Goal: Information Seeking & Learning: Learn about a topic

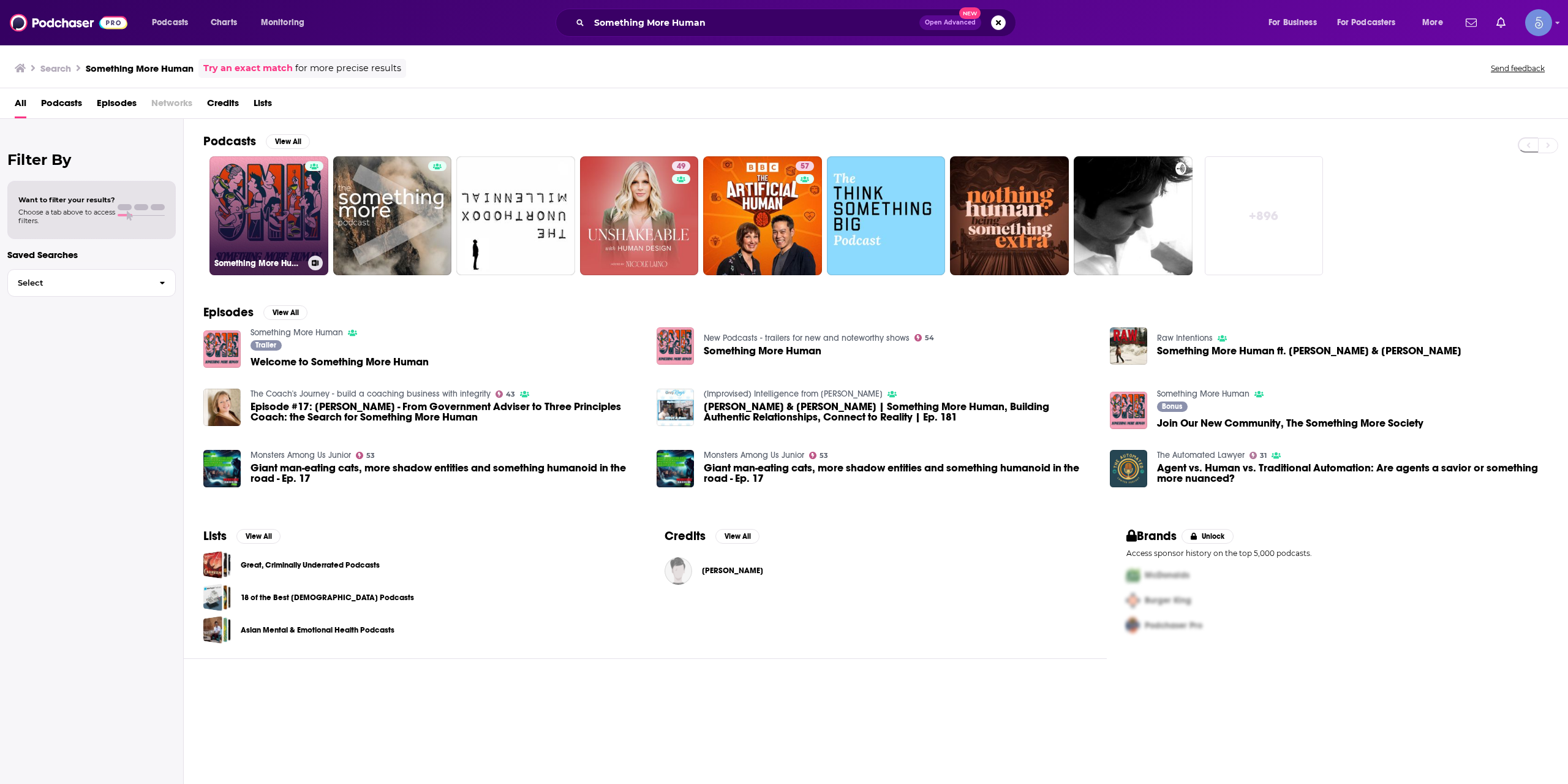
click at [266, 211] on link "Something More Human" at bounding box center [269, 215] width 119 height 119
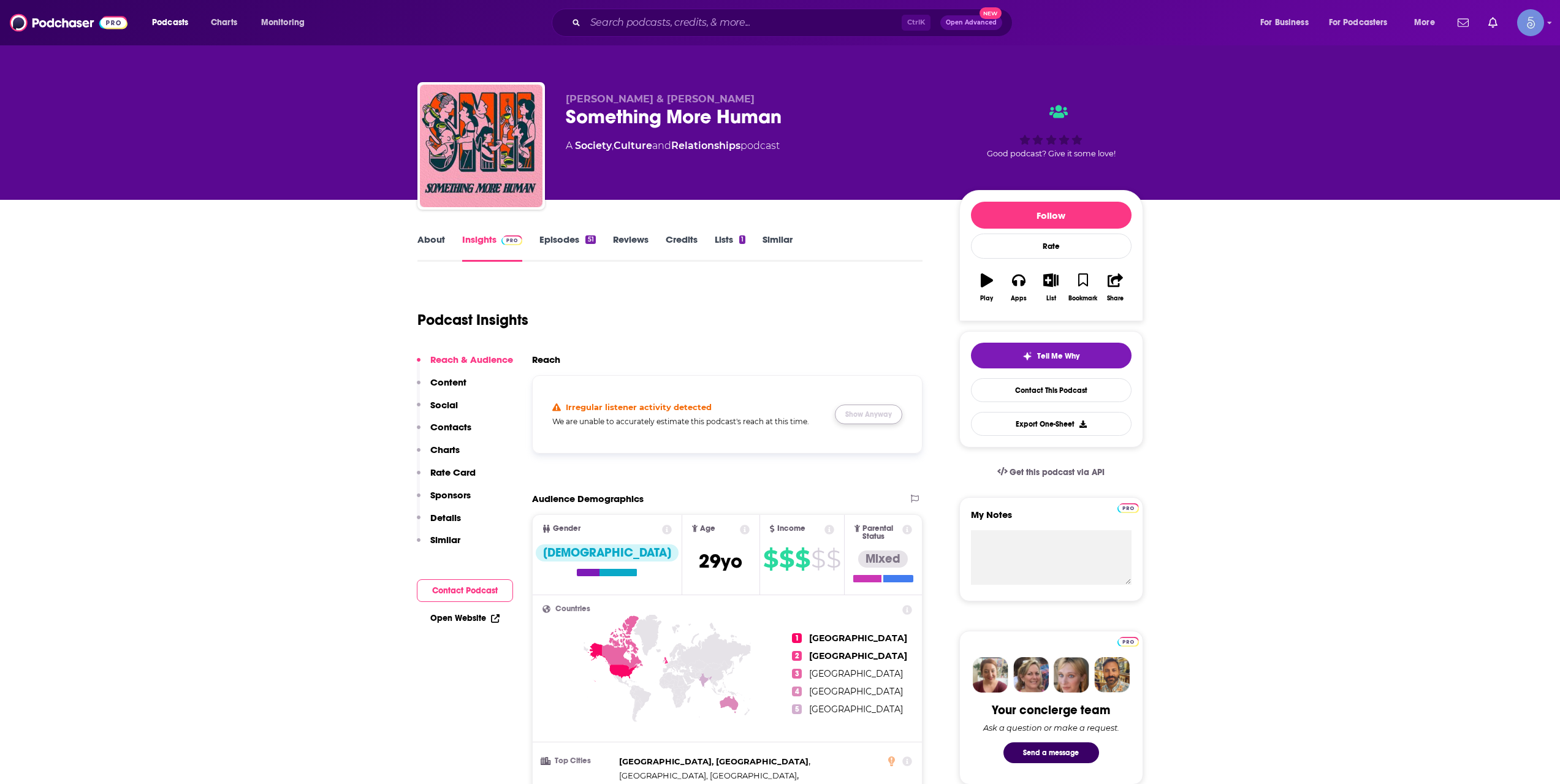
click at [856, 417] on button "Show Anyway" at bounding box center [869, 414] width 67 height 20
click at [774, 19] on input "Search podcasts, credits, & more..." at bounding box center [744, 22] width 316 height 20
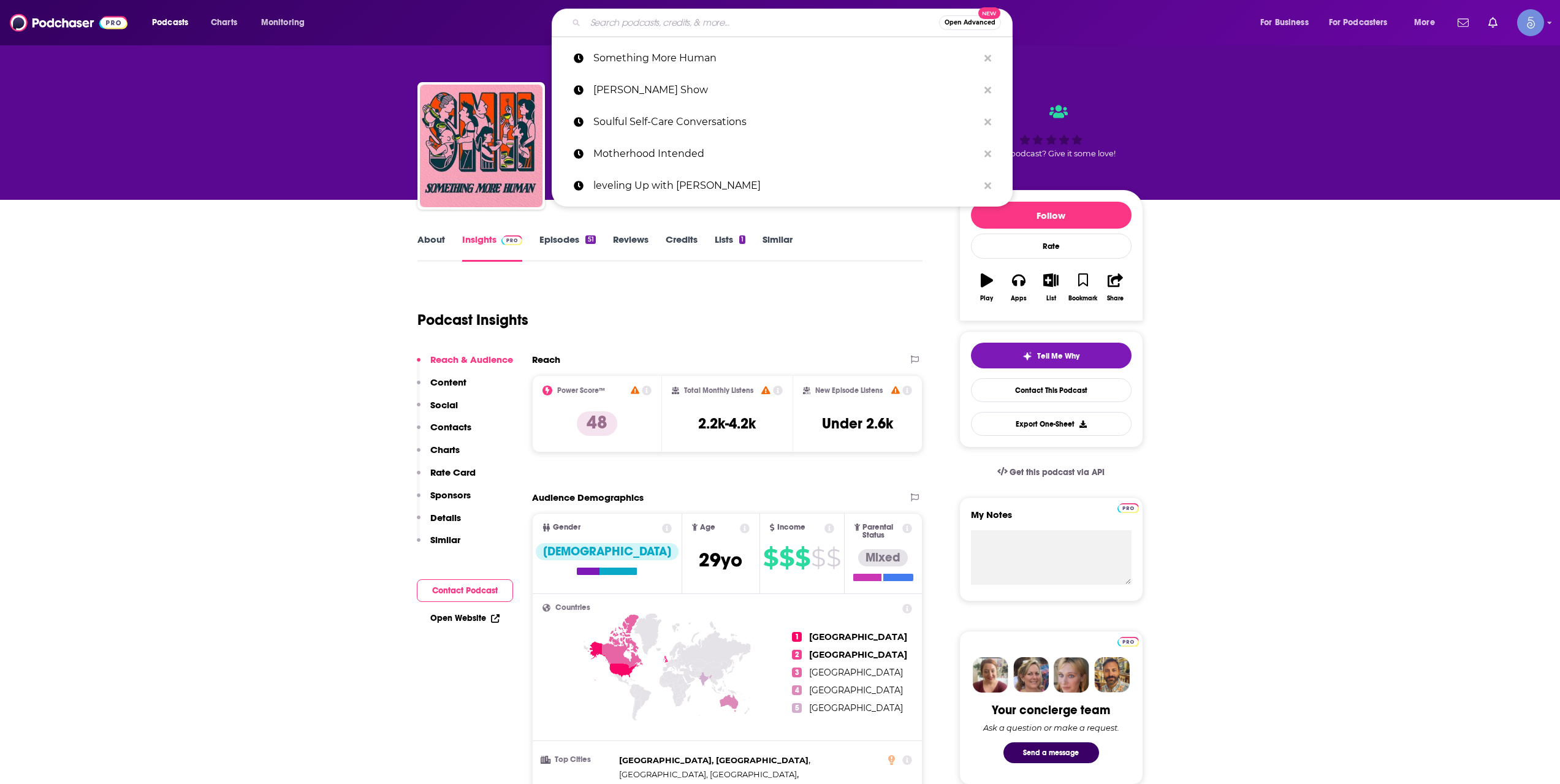
paste input "[URL][DOMAIN_NAME]"
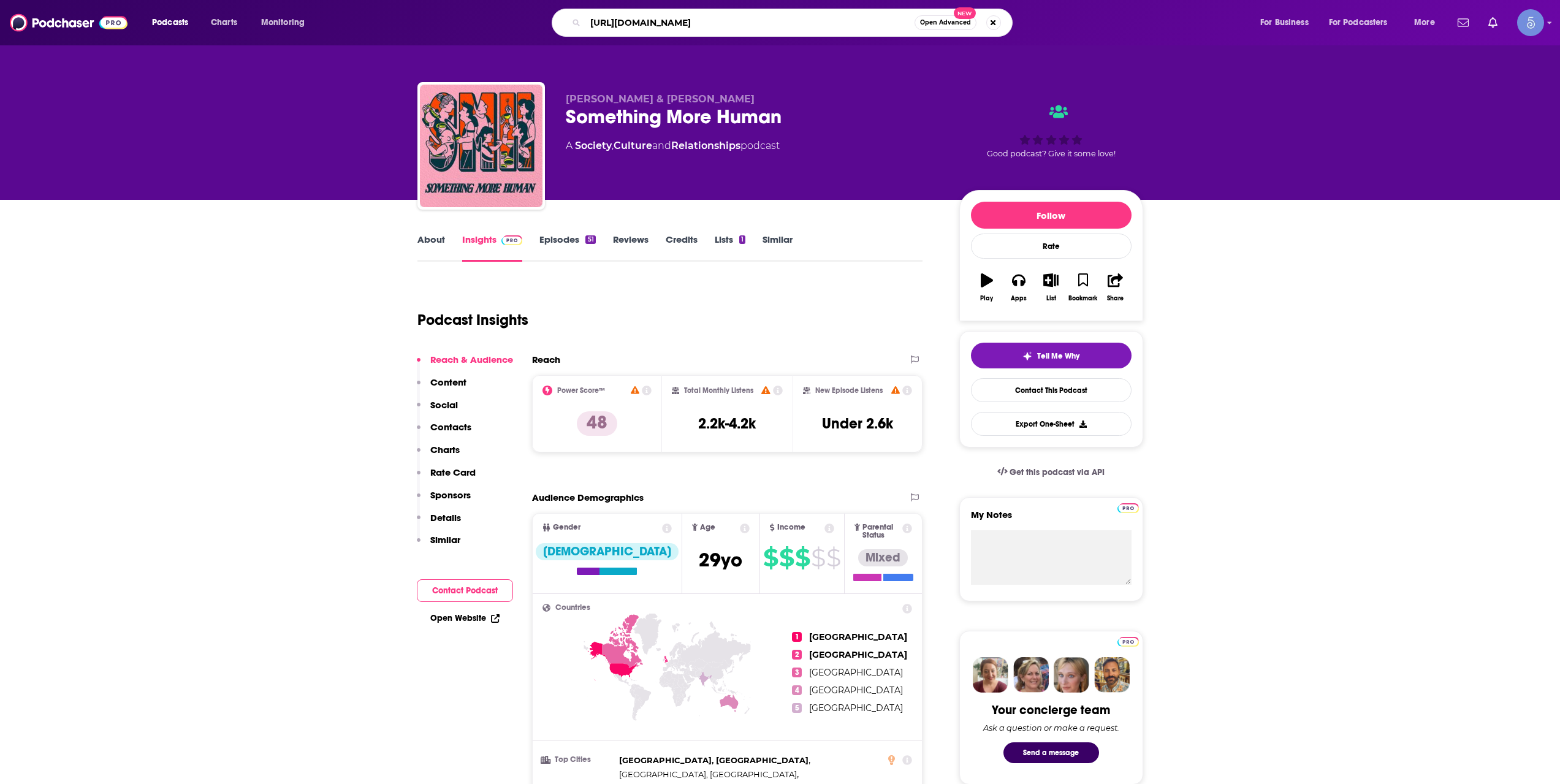
click at [809, 22] on input "[URL][DOMAIN_NAME]" at bounding box center [750, 22] width 329 height 20
paste input "The Nurse [PERSON_NAME] Show"
type input "The Nurse [PERSON_NAME] Show"
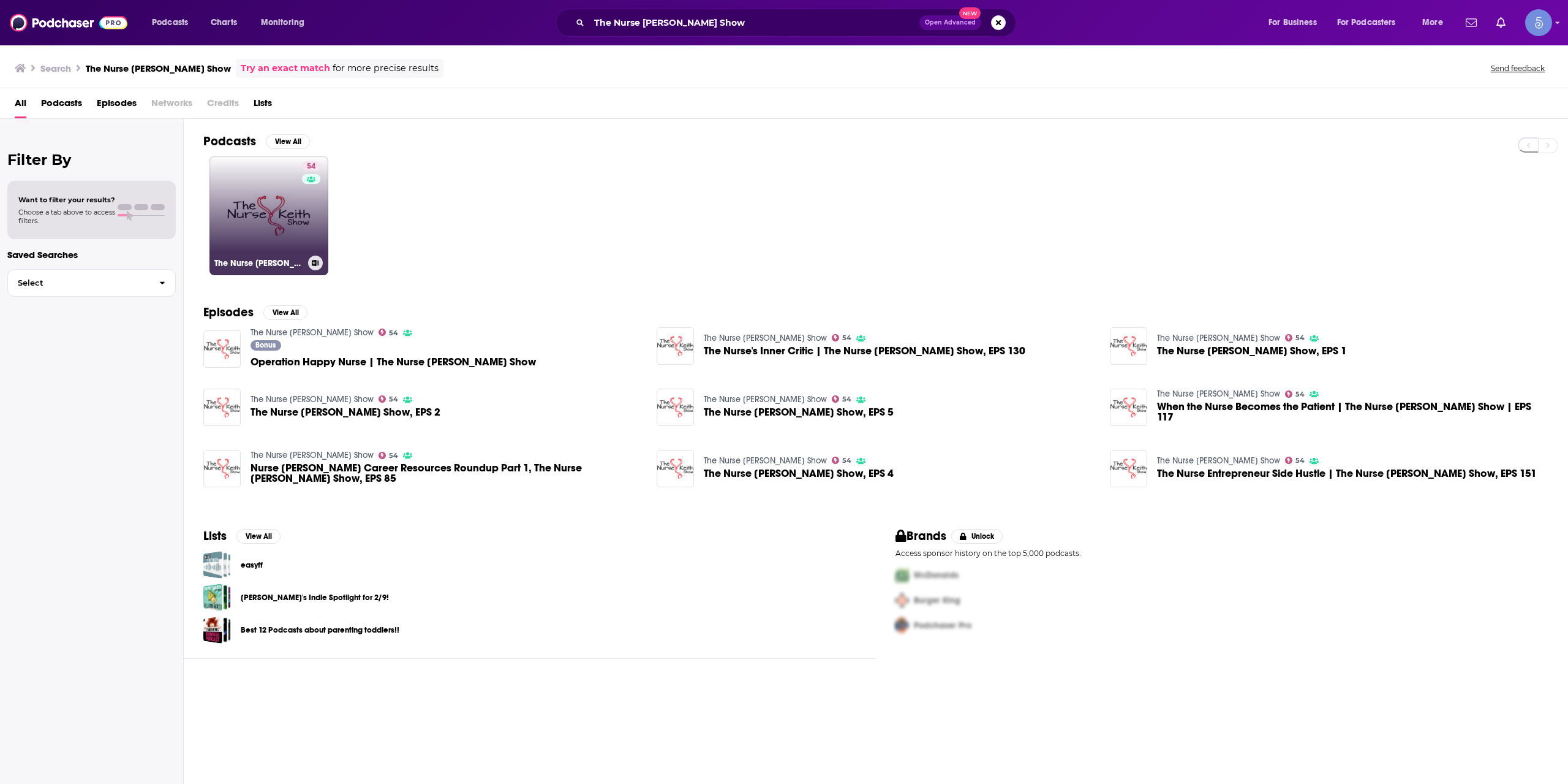
click at [247, 206] on link "54 The Nurse [PERSON_NAME] Show" at bounding box center [269, 215] width 119 height 119
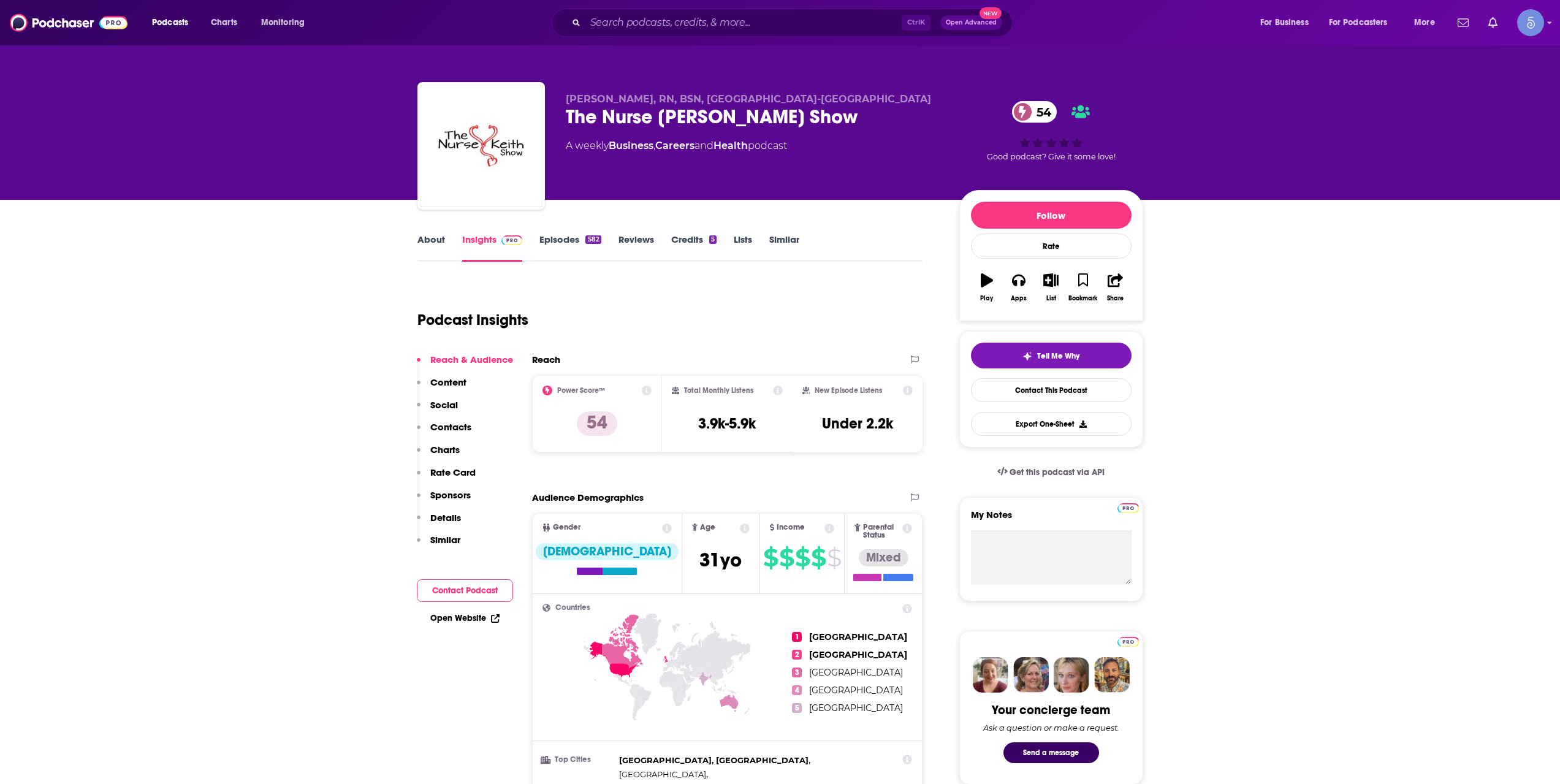
click at [437, 241] on link "About" at bounding box center [431, 248] width 27 height 28
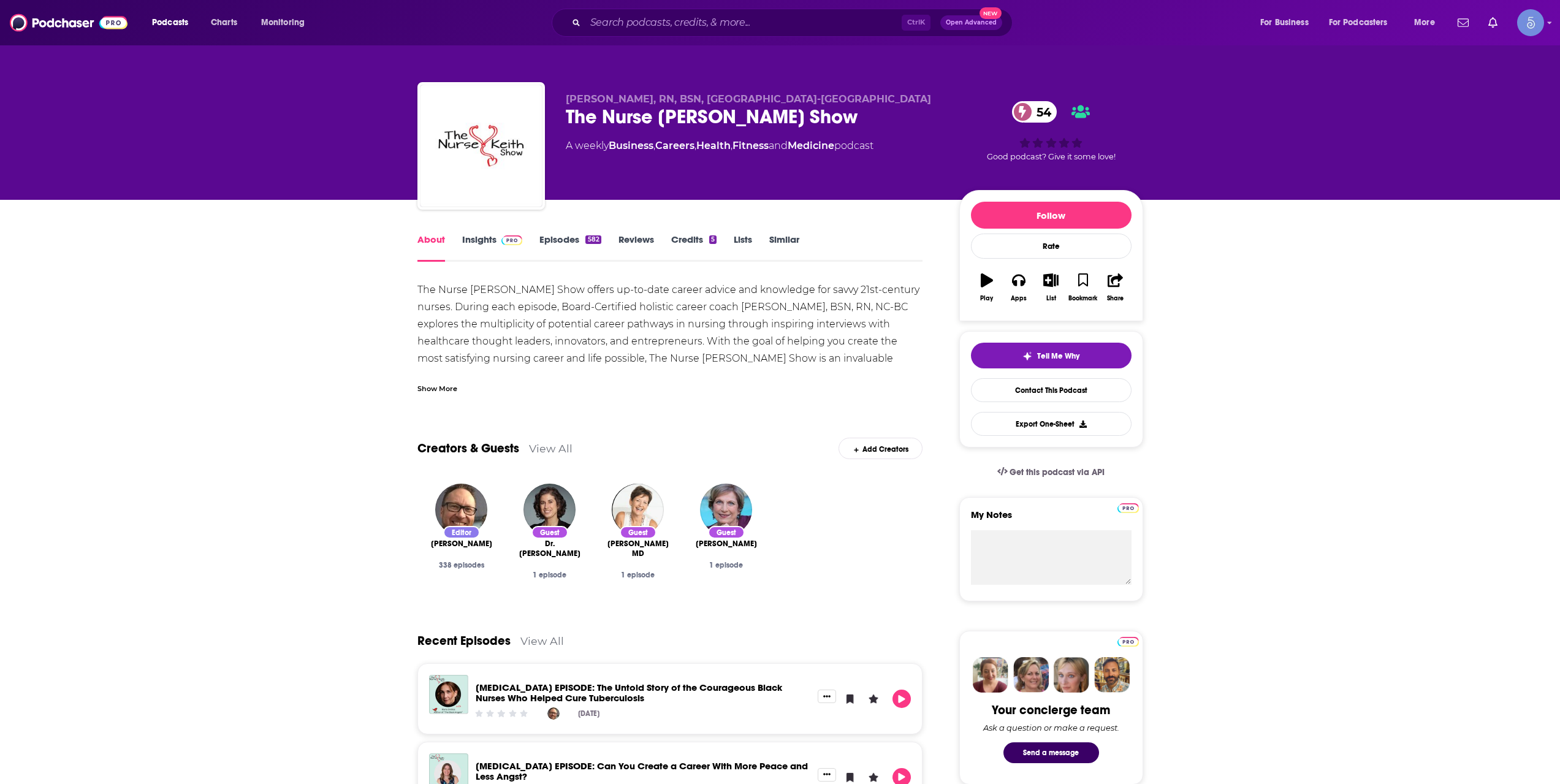
click at [439, 390] on div "Show More" at bounding box center [437, 387] width 40 height 12
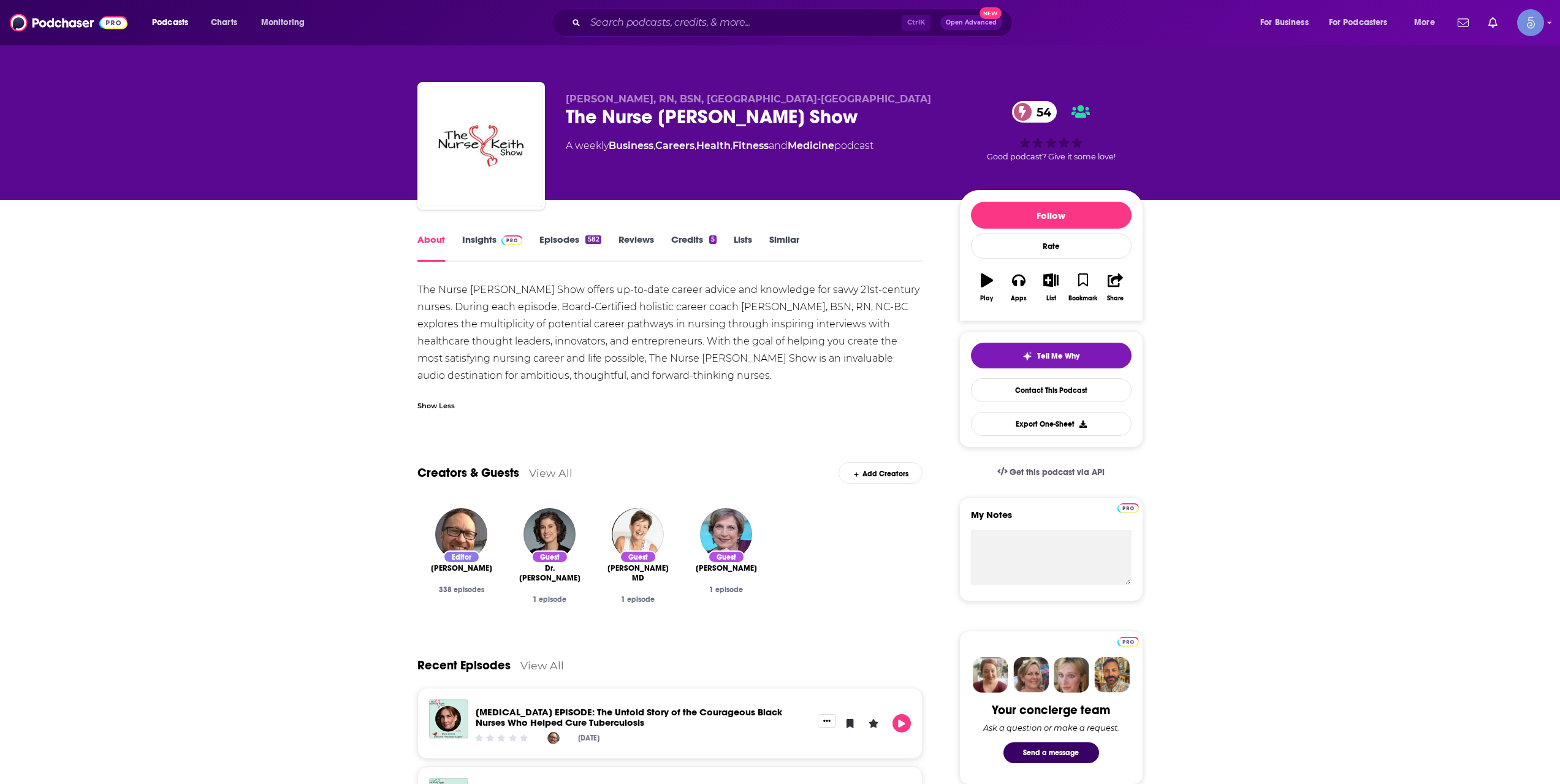
click at [484, 246] on link "Insights" at bounding box center [492, 248] width 61 height 28
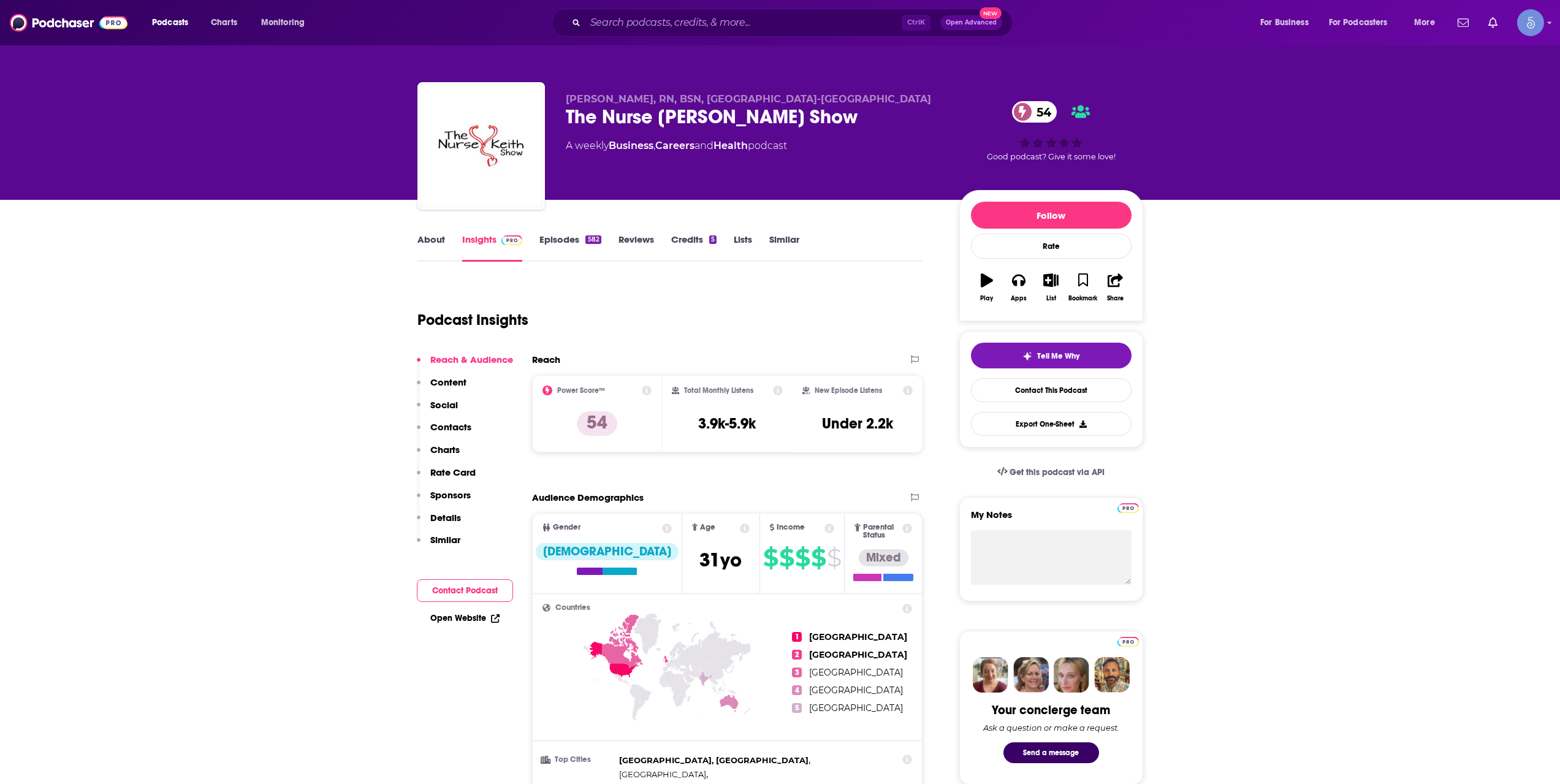
drag, startPoint x: 685, startPoint y: 45, endPoint x: 686, endPoint y: 19, distance: 26.0
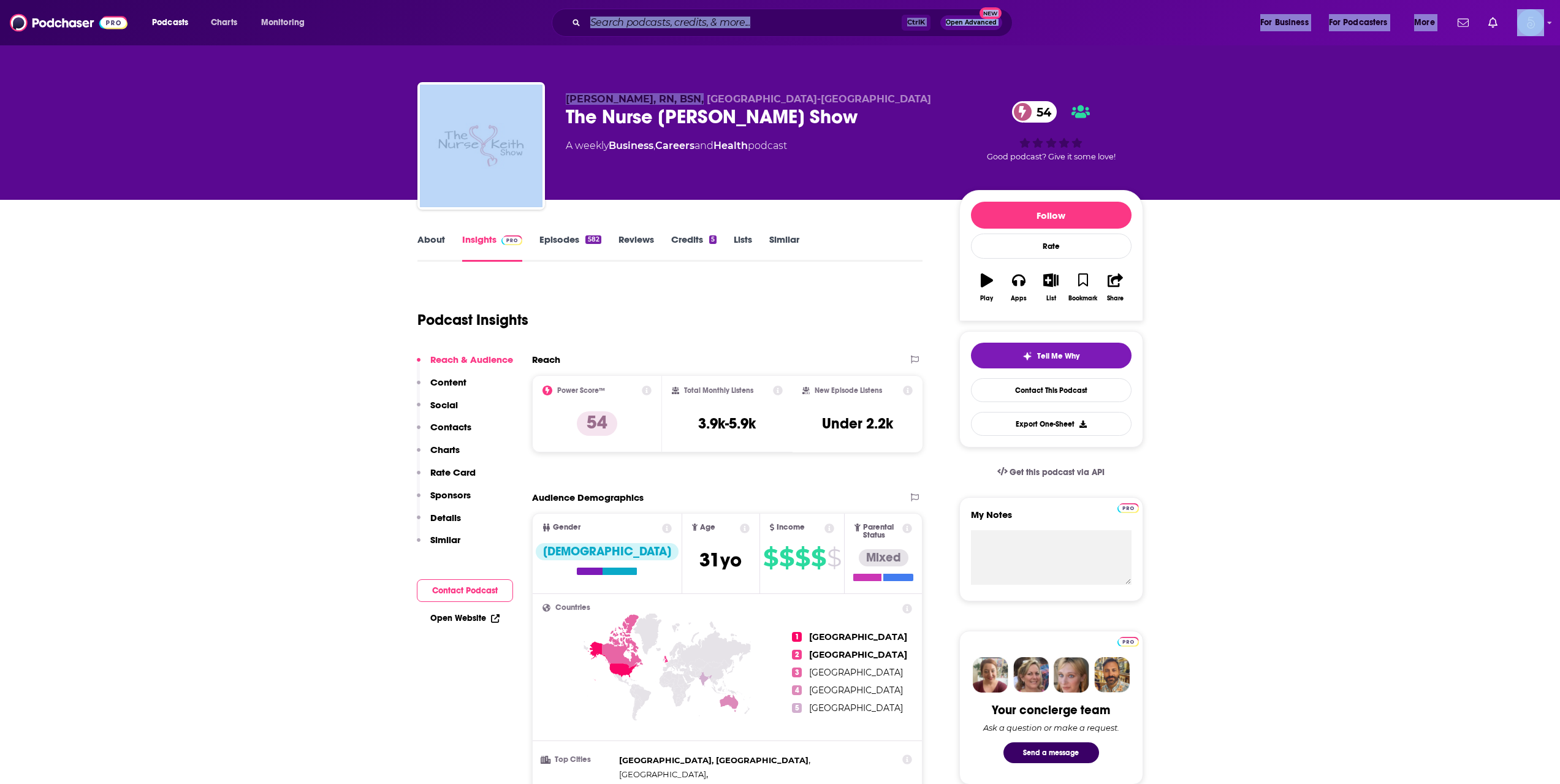
click at [686, 19] on input "Search podcasts, credits, & more..." at bounding box center [744, 22] width 316 height 20
click at [680, 32] on div "Ctrl K Open Advanced New" at bounding box center [782, 22] width 461 height 28
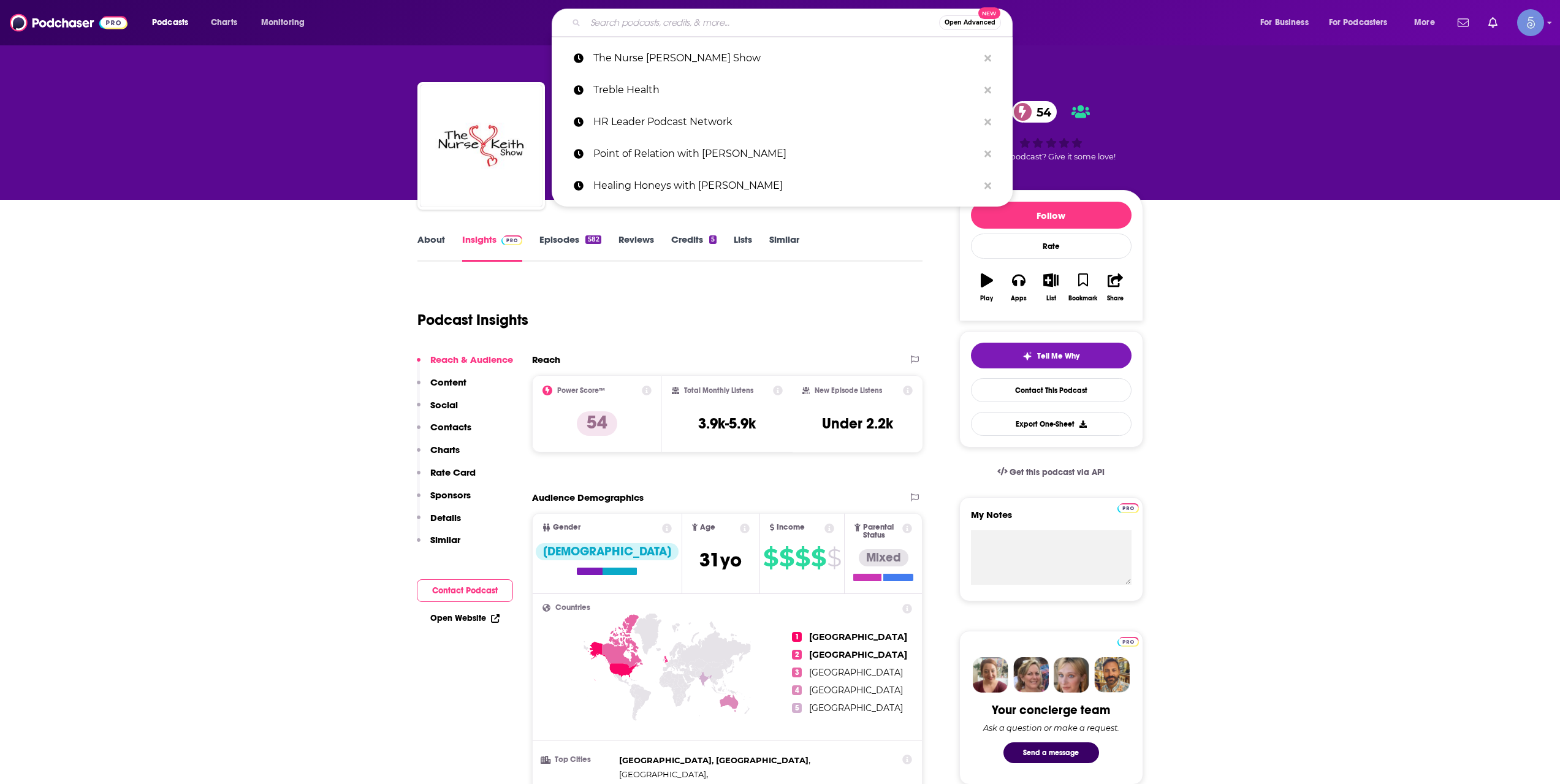
click at [690, 17] on input "Search podcasts, credits, & more..." at bounding box center [763, 22] width 354 height 20
paste input "Degrees of Health"
type input "Degrees of Health"
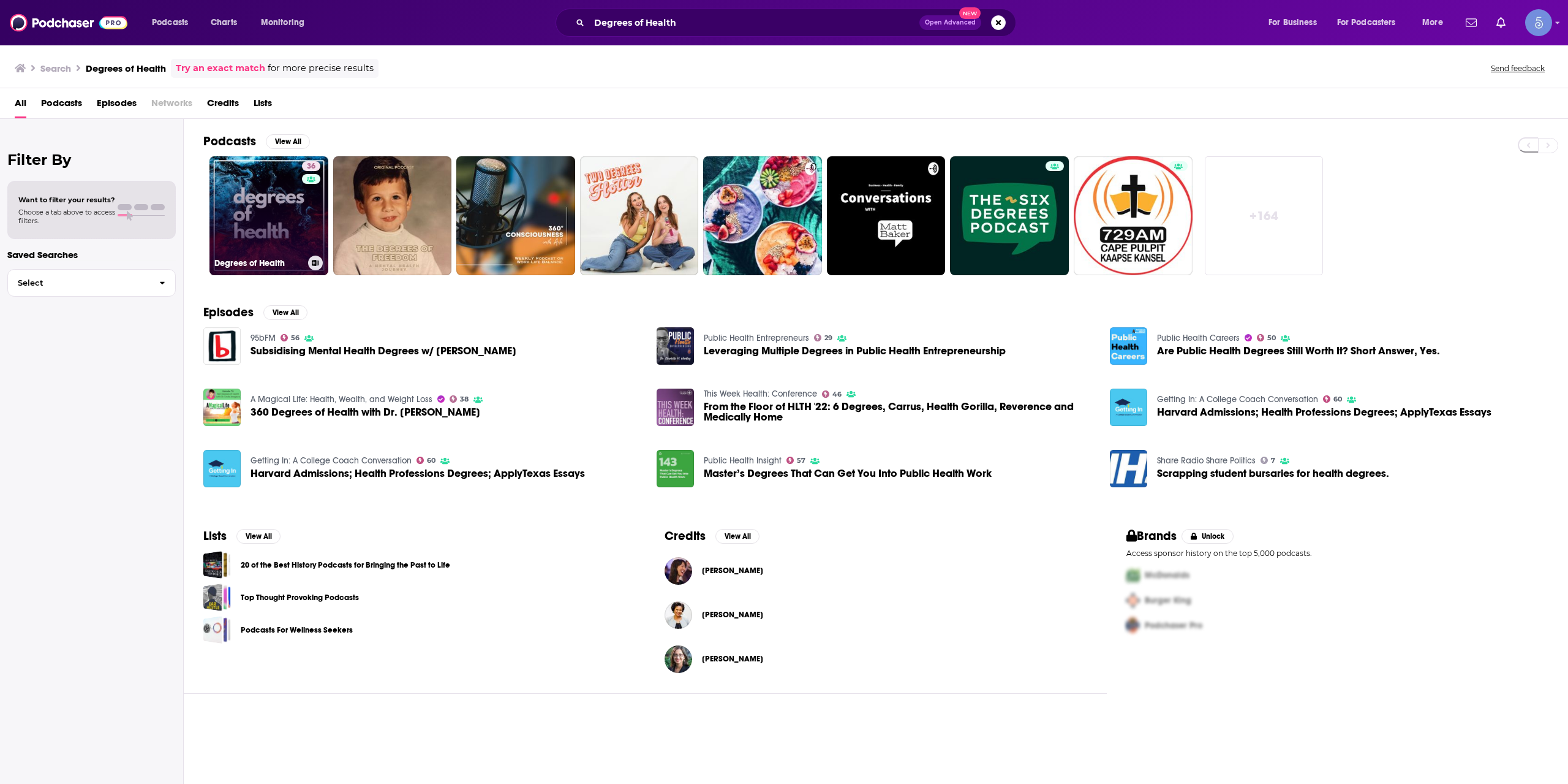
click at [293, 215] on link "36 Degrees of Health" at bounding box center [269, 215] width 119 height 119
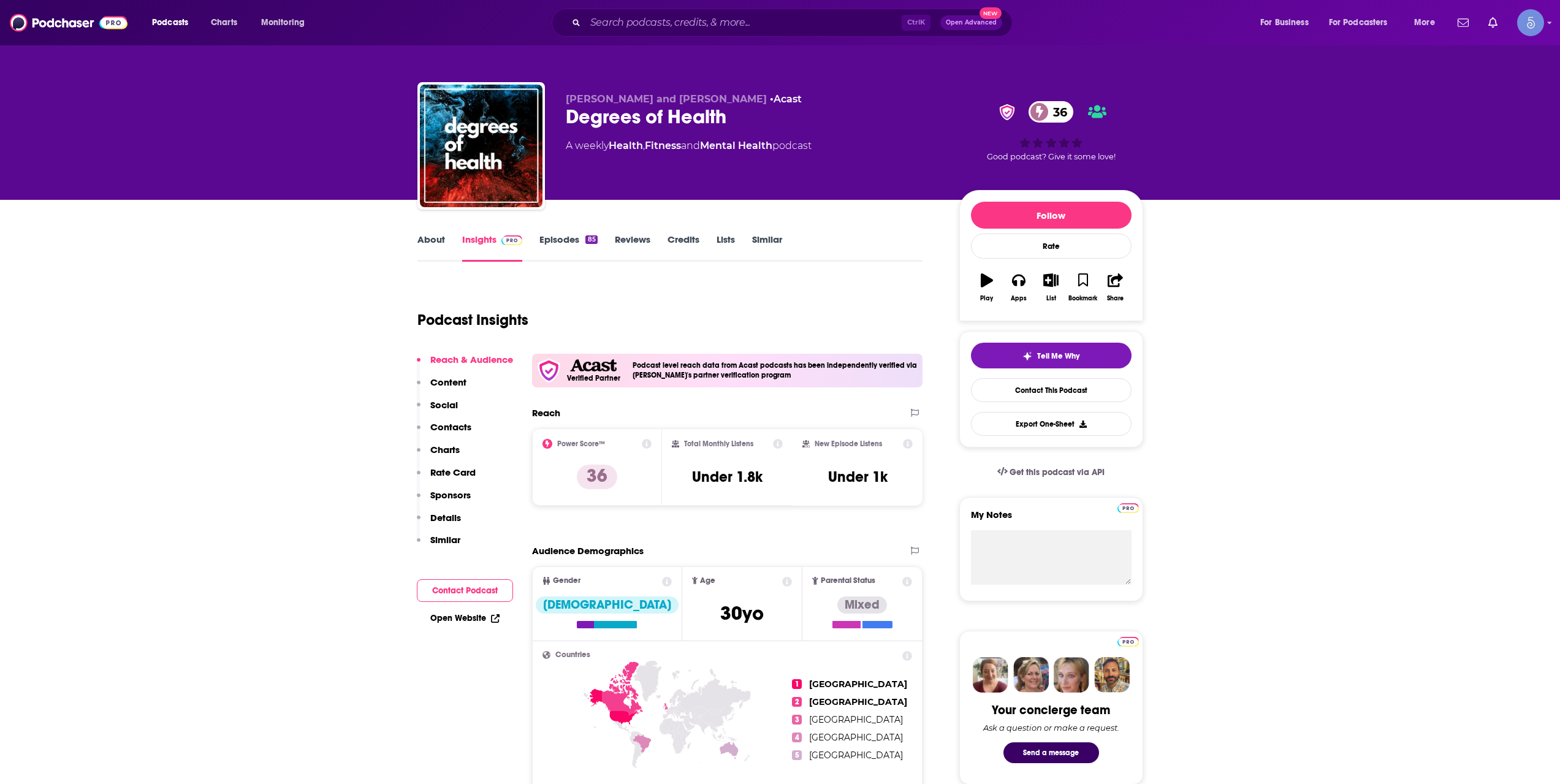
drag, startPoint x: 290, startPoint y: 215, endPoint x: 255, endPoint y: 241, distance: 43.6
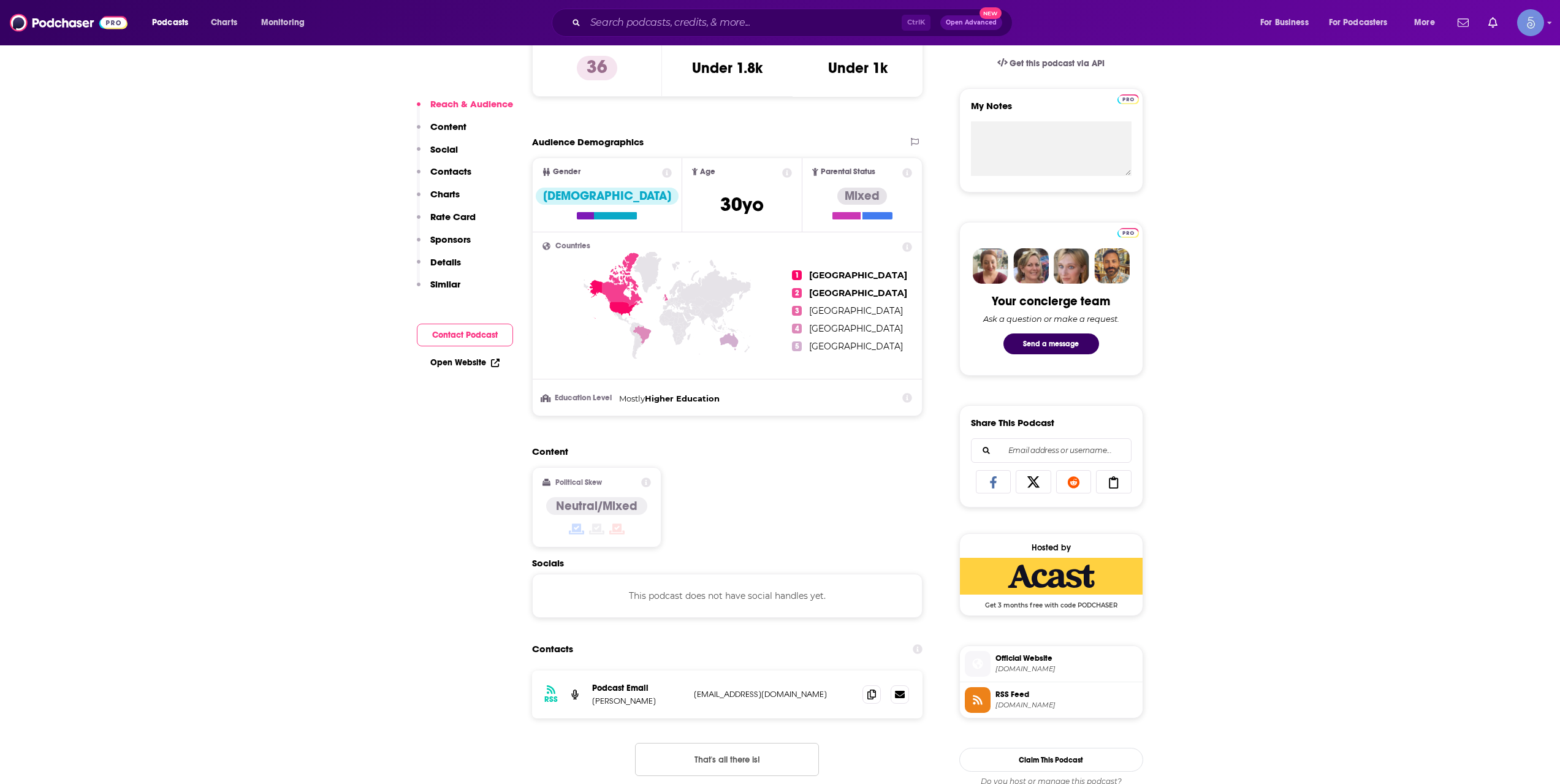
scroll to position [613, 0]
